Goal: Check status: Check status

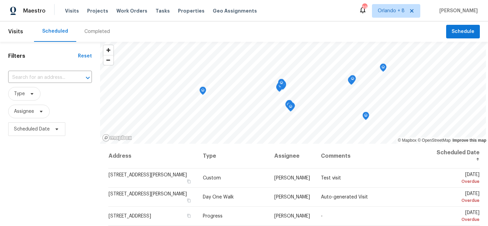
click at [55, 71] on div "​" at bounding box center [50, 77] width 84 height 15
click at [96, 26] on div "Completed" at bounding box center [97, 31] width 42 height 20
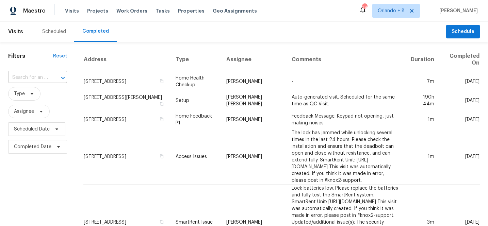
click at [53, 78] on div at bounding box center [58, 78] width 18 height 10
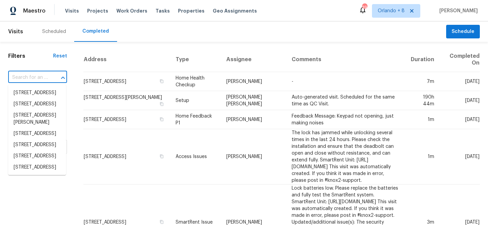
paste input "[STREET_ADDRESS][PERSON_NAME]"
type input "[STREET_ADDRESS][PERSON_NAME]"
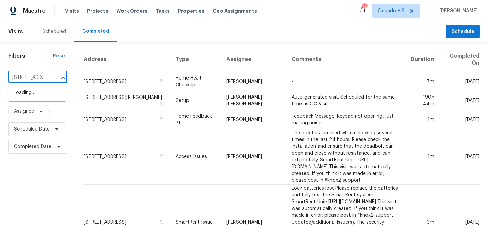
scroll to position [0, 19]
click at [46, 96] on li "[STREET_ADDRESS][PERSON_NAME]" at bounding box center [37, 96] width 58 height 18
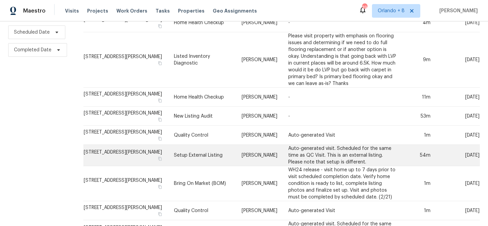
scroll to position [97, 0]
click at [149, 158] on td "[STREET_ADDRESS][PERSON_NAME]" at bounding box center [125, 155] width 85 height 21
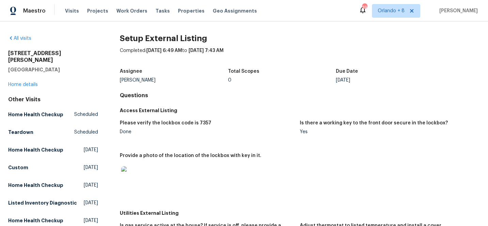
scroll to position [26, 0]
